Goal: Check status: Check status

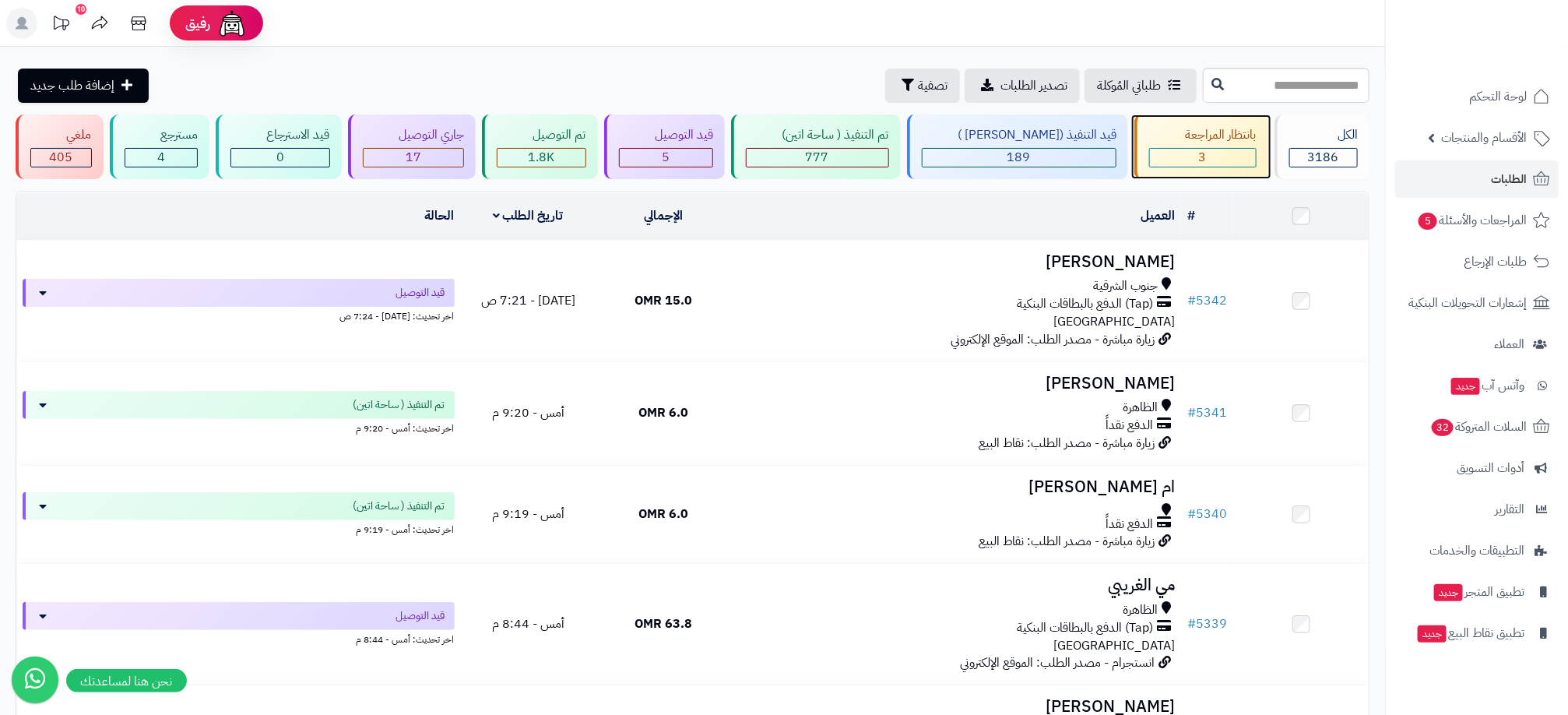
click at [1213, 140] on div "بانتظار المراجعة" at bounding box center [1202, 135] width 108 height 17
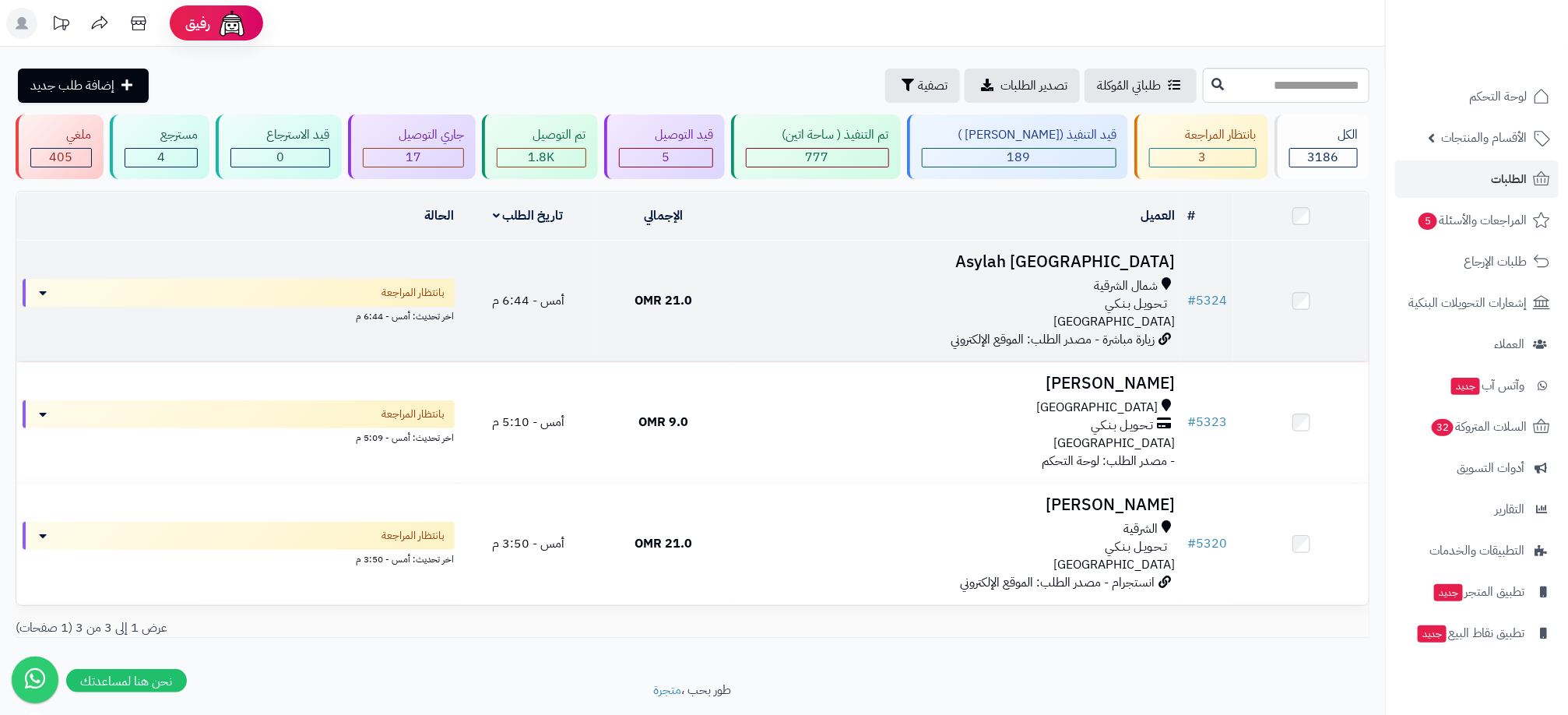
click at [1181, 291] on td "Asylah Oman شمال الشرقية تـحـويـل بـنـكـي عمان زيارة مباشرة - مصدر الطلب: الموق…" at bounding box center [956, 300] width 450 height 121
click at [989, 295] on div "تـحـويـل بـنـكـي" at bounding box center [956, 304] width 438 height 17
